Goal: Task Accomplishment & Management: Complete application form

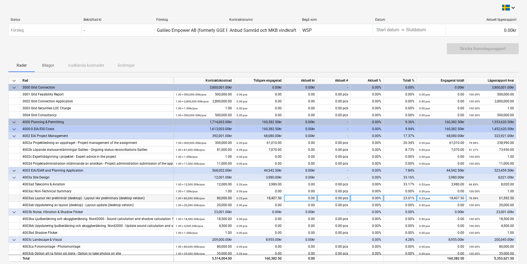
click at [307, 199] on div "0.00" at bounding box center [300, 198] width 33 height 7
type input "40233"
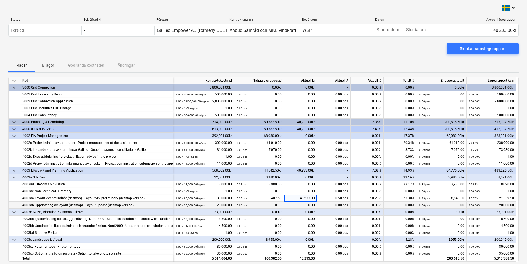
click at [330, 205] on div "0.00 pcs" at bounding box center [333, 205] width 33 height 7
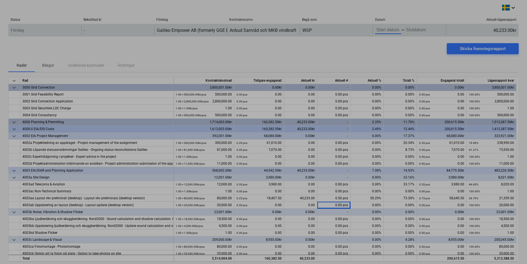
click at [396, 30] on body "keyboard_arrow_down Status Bekräftad kl Företag Kontraktsnamn Begå som Datum Ak…" at bounding box center [263, 132] width 527 height 264
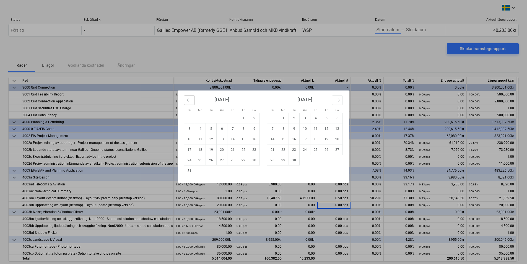
click at [188, 98] on icon "Move backward to switch to the previous month." at bounding box center [189, 99] width 5 height 5
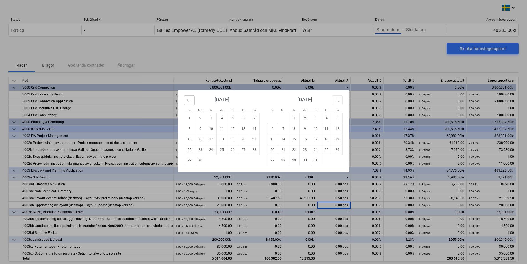
click at [188, 98] on icon "Move backward to switch to the previous month." at bounding box center [189, 99] width 5 height 5
click at [190, 128] on td "4" at bounding box center [189, 128] width 11 height 11
type input "05/04/2025"
click at [338, 101] on icon "Move forward to switch to the next month." at bounding box center [337, 99] width 5 height 5
click at [337, 101] on icon "Move forward to switch to the next month." at bounding box center [337, 99] width 5 height 5
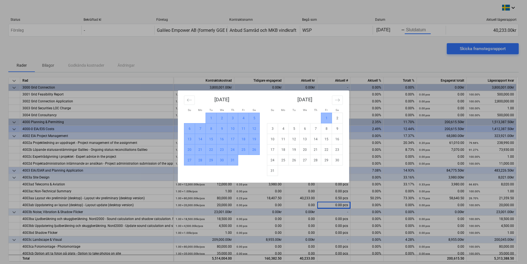
click at [327, 118] on td "1" at bounding box center [326, 118] width 11 height 11
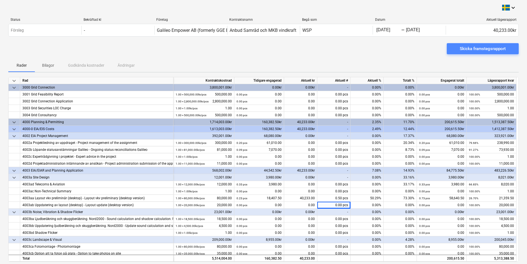
click at [473, 50] on div "Skicka framstegsrapport" at bounding box center [483, 48] width 46 height 7
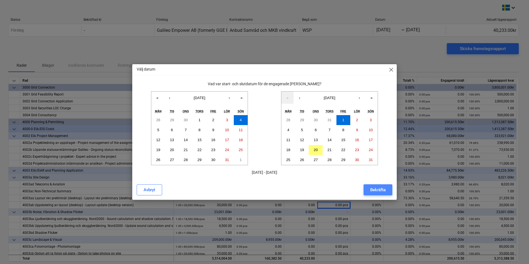
click at [369, 188] on button "Bekräfta" at bounding box center [377, 189] width 29 height 11
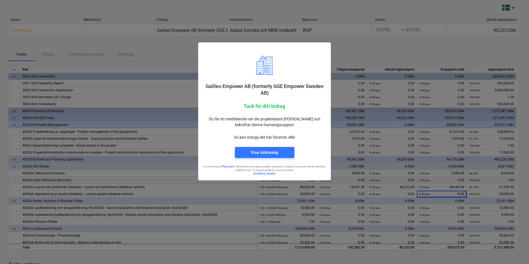
click at [401, 54] on div at bounding box center [264, 132] width 529 height 264
click at [361, 53] on div at bounding box center [264, 132] width 529 height 264
